Goal: Navigation & Orientation: Understand site structure

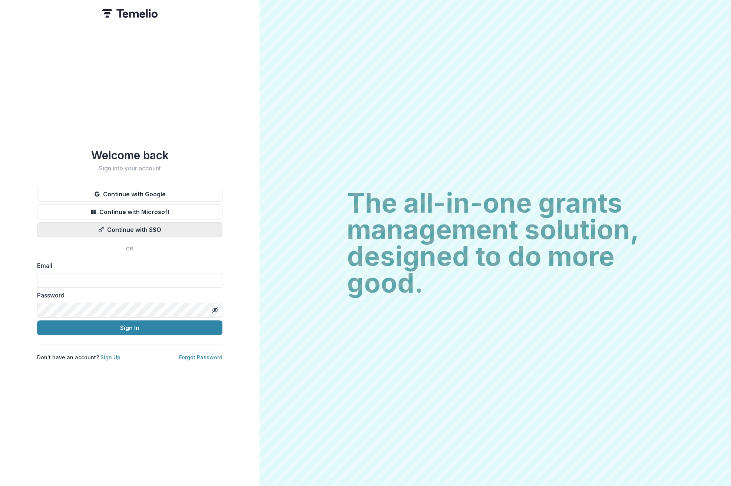
type input "**********"
click at [117, 315] on form "**********" at bounding box center [129, 298] width 185 height 74
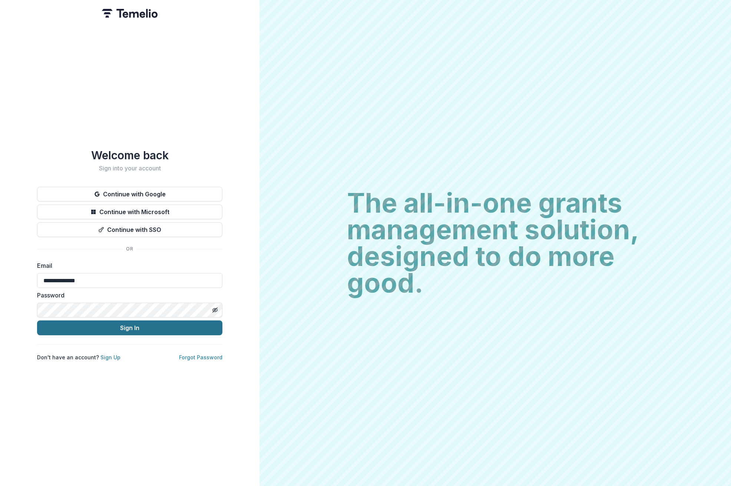
click at [116, 328] on button "Sign In" at bounding box center [129, 328] width 185 height 15
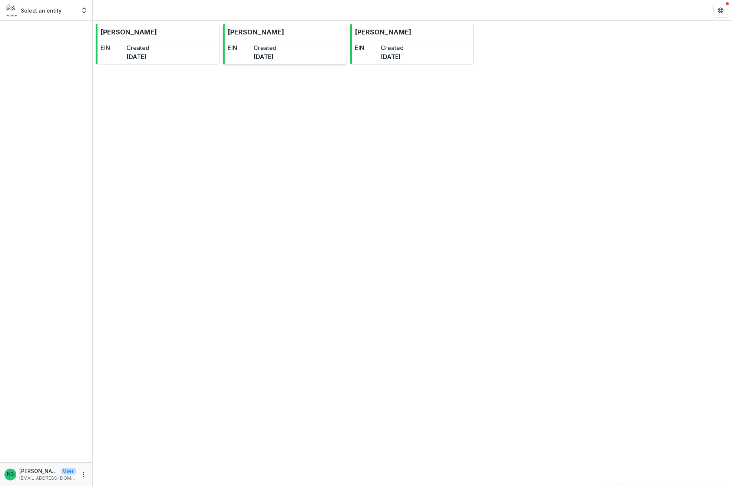
click at [276, 54] on dd "[DATE]" at bounding box center [264, 56] width 23 height 9
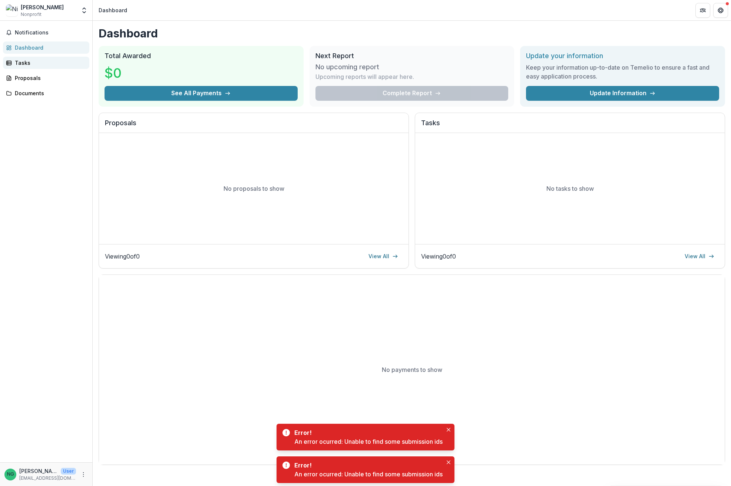
click at [32, 64] on div "Tasks" at bounding box center [49, 63] width 69 height 8
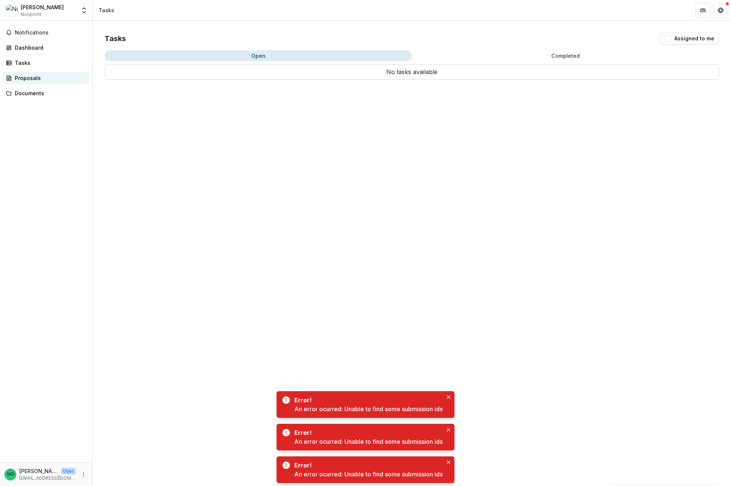
click at [31, 79] on div "Proposals" at bounding box center [49, 78] width 69 height 8
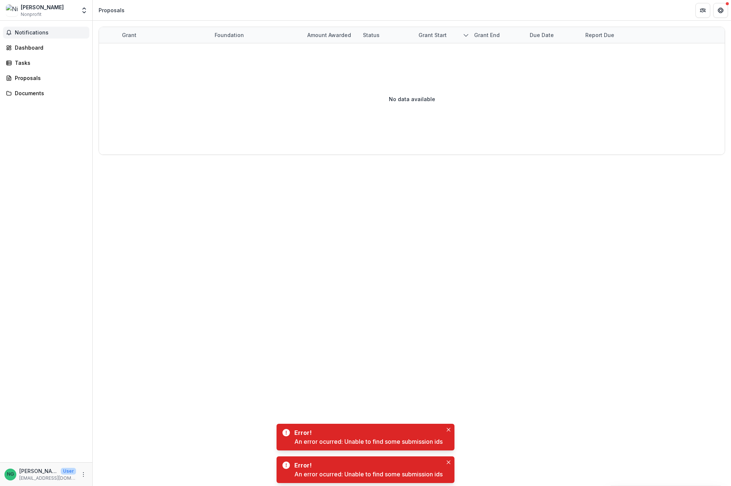
click at [37, 29] on button "Notifications" at bounding box center [46, 33] width 86 height 12
click at [32, 44] on div "Dashboard" at bounding box center [49, 48] width 69 height 8
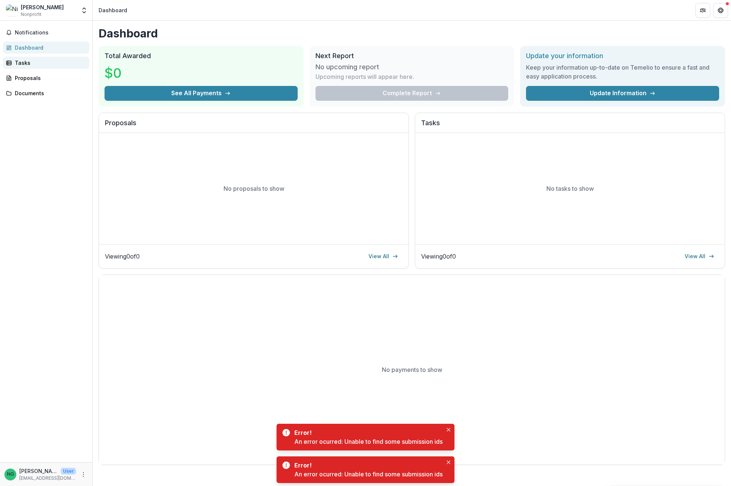
click at [36, 66] on div "Tasks" at bounding box center [49, 63] width 69 height 8
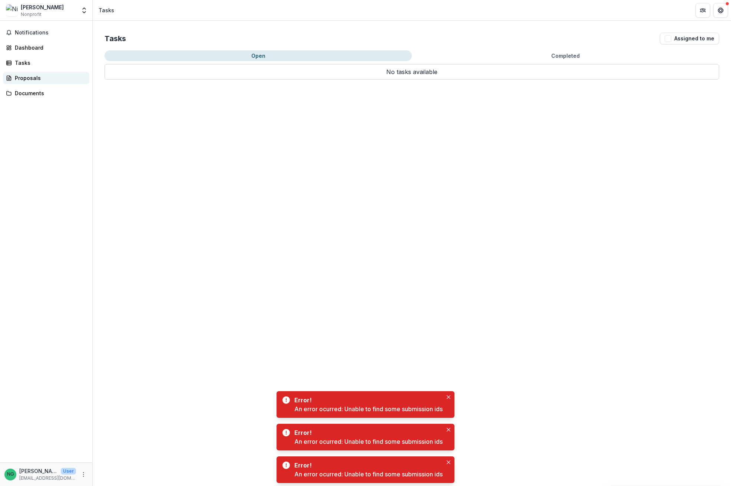
click at [36, 82] on link "Proposals" at bounding box center [46, 78] width 86 height 12
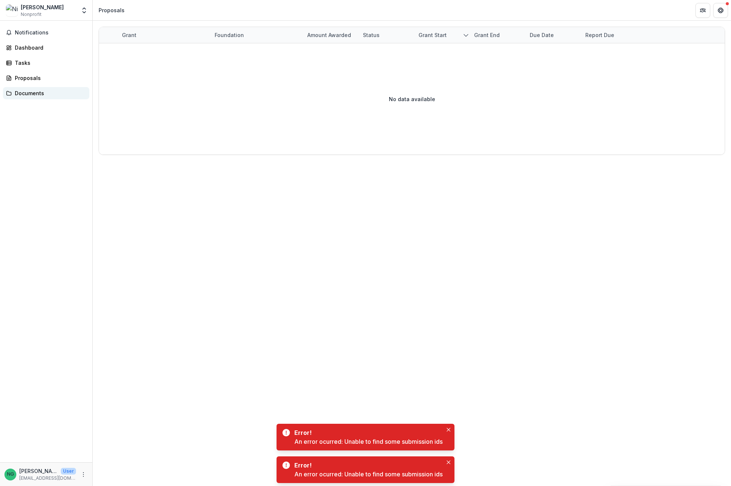
click at [36, 95] on div "Documents" at bounding box center [49, 93] width 69 height 8
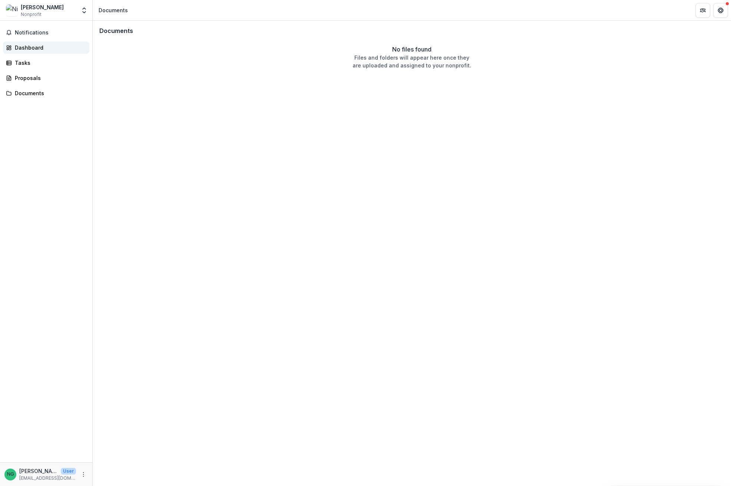
click at [37, 47] on div "Dashboard" at bounding box center [49, 48] width 69 height 8
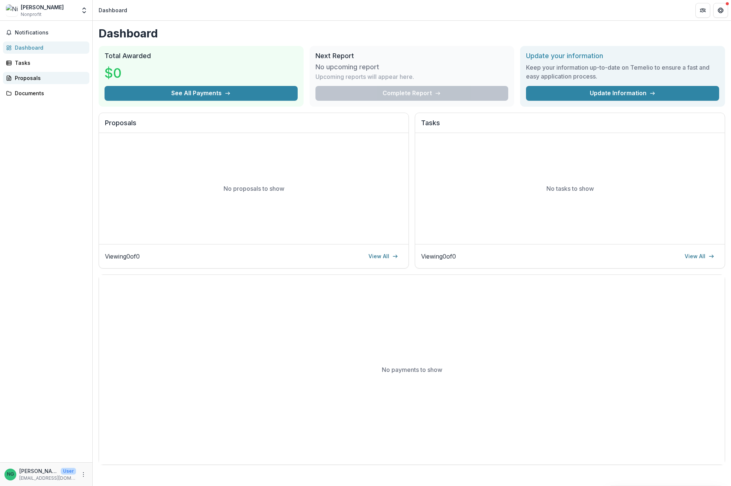
click at [43, 74] on div "Proposals" at bounding box center [49, 78] width 69 height 8
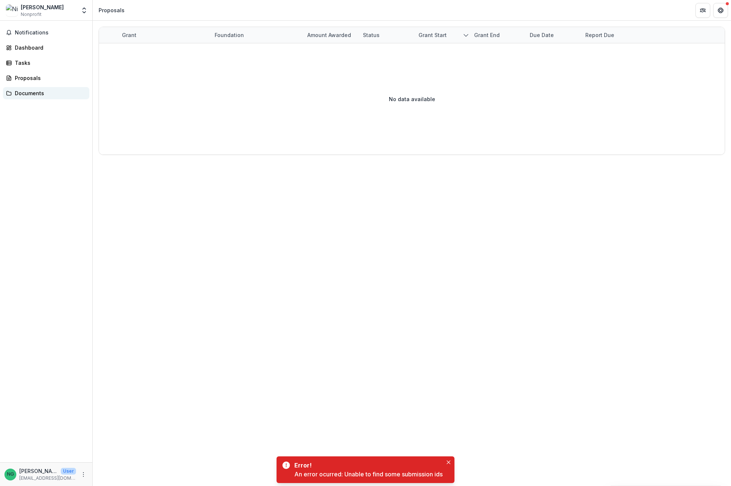
click at [38, 92] on div "Documents" at bounding box center [49, 93] width 69 height 8
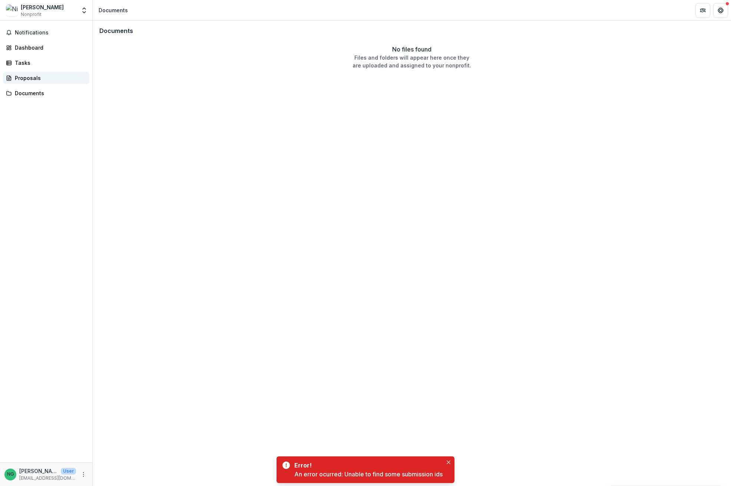
click at [46, 80] on div "Proposals" at bounding box center [49, 78] width 69 height 8
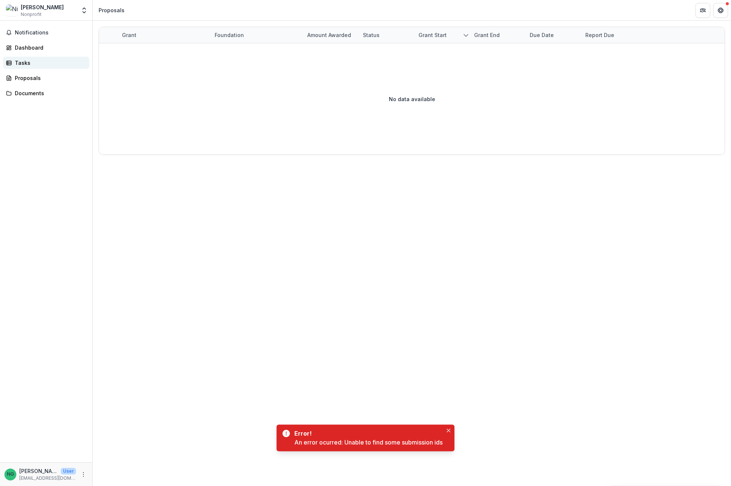
click at [40, 63] on div "Tasks" at bounding box center [49, 63] width 69 height 8
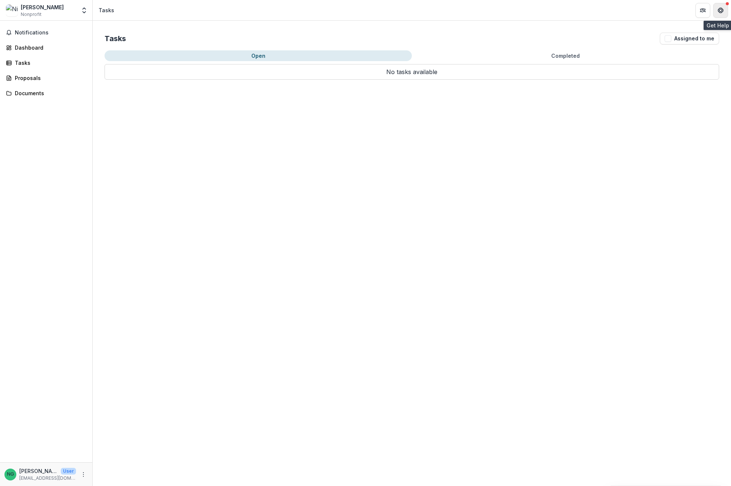
click at [719, 10] on icon "Get Help" at bounding box center [718, 10] width 1 height 2
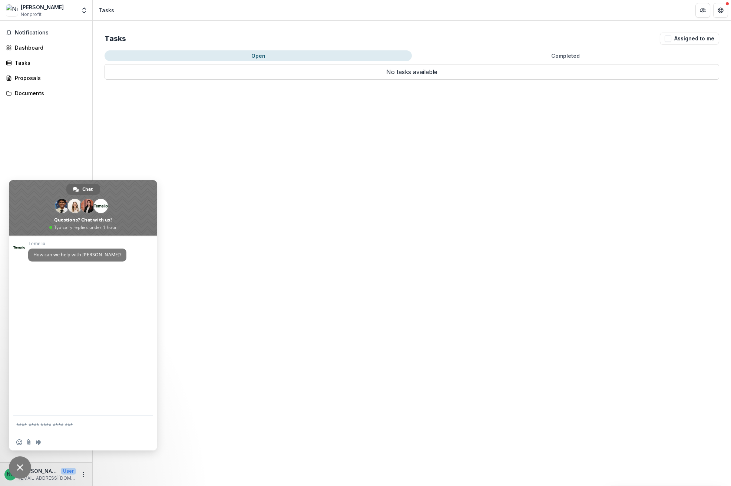
click at [315, 163] on div "Tasks Assigned to me Open Completed No tasks available No tasks available" at bounding box center [412, 253] width 638 height 465
click at [287, 154] on div "Tasks Assigned to me Open Completed No tasks available No tasks available" at bounding box center [412, 253] width 638 height 465
click at [159, 156] on div "Tasks Assigned to me Open Completed No tasks available No tasks available" at bounding box center [412, 253] width 638 height 465
